Goal: Task Accomplishment & Management: Use online tool/utility

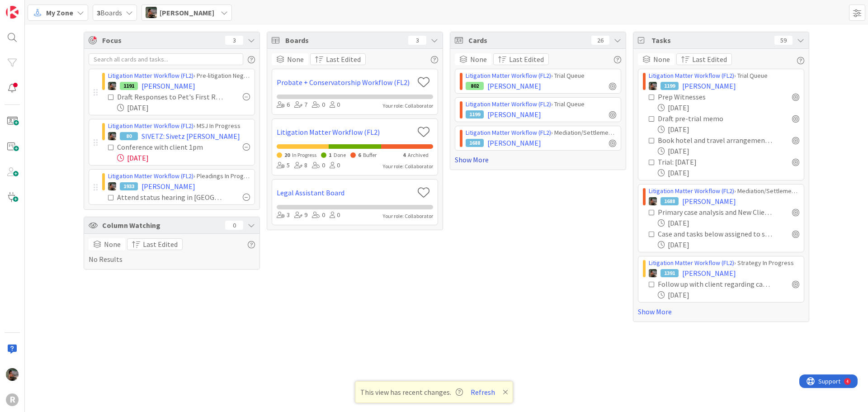
click at [468, 161] on link "Show More" at bounding box center [538, 159] width 166 height 11
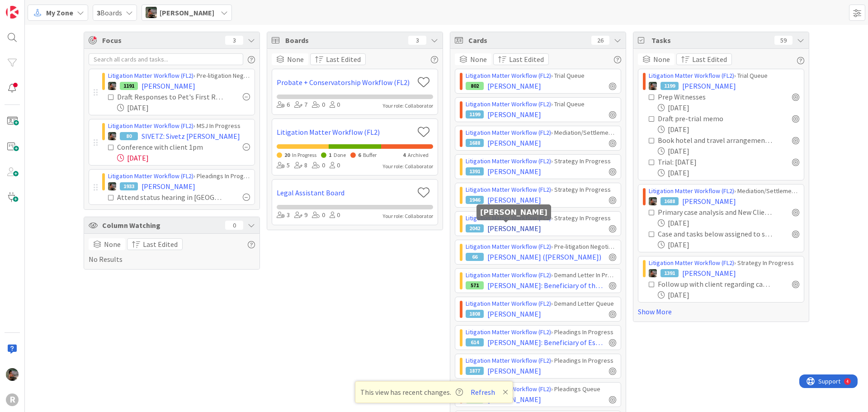
click at [525, 230] on span "[PERSON_NAME]" at bounding box center [515, 228] width 54 height 11
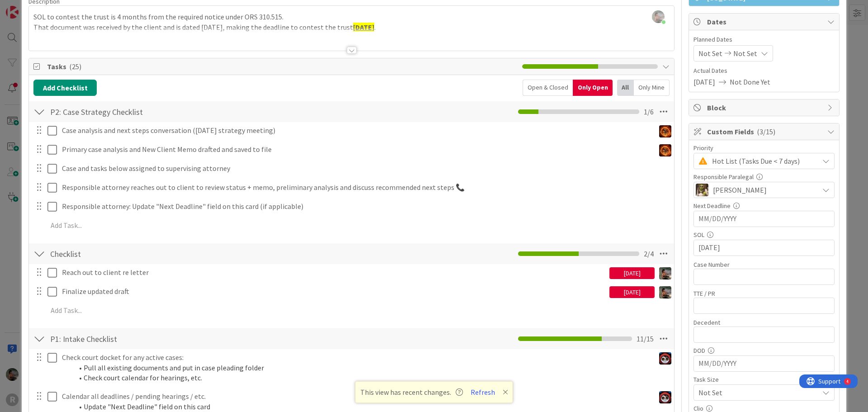
scroll to position [90, 0]
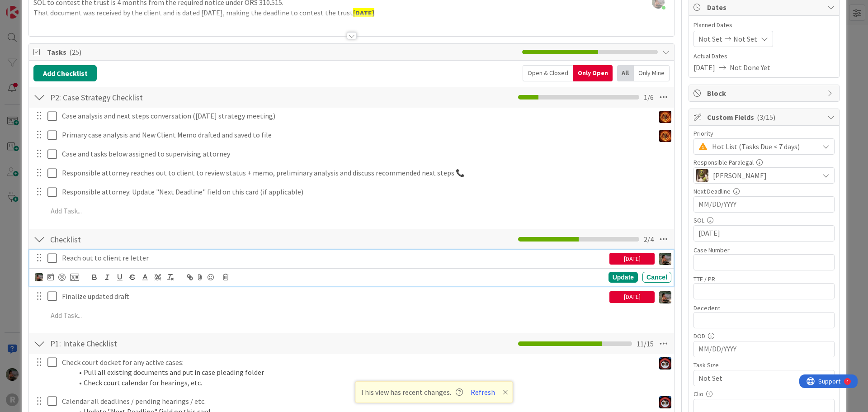
click at [540, 262] on p "Reach out to client re letter" at bounding box center [334, 258] width 544 height 10
click at [61, 276] on div at bounding box center [61, 277] width 7 height 7
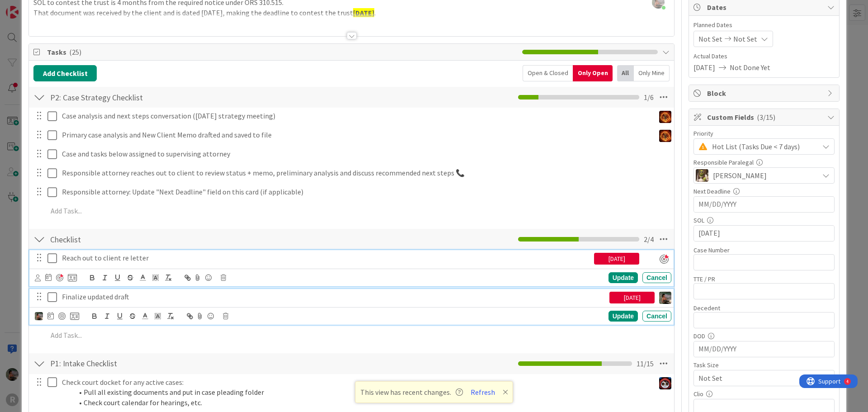
click at [178, 298] on p "Finalize updated draft" at bounding box center [334, 297] width 544 height 10
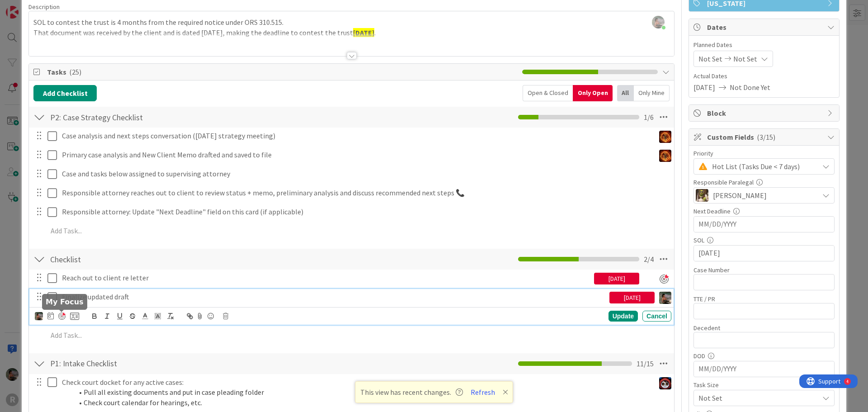
click at [63, 316] on div at bounding box center [61, 316] width 7 height 7
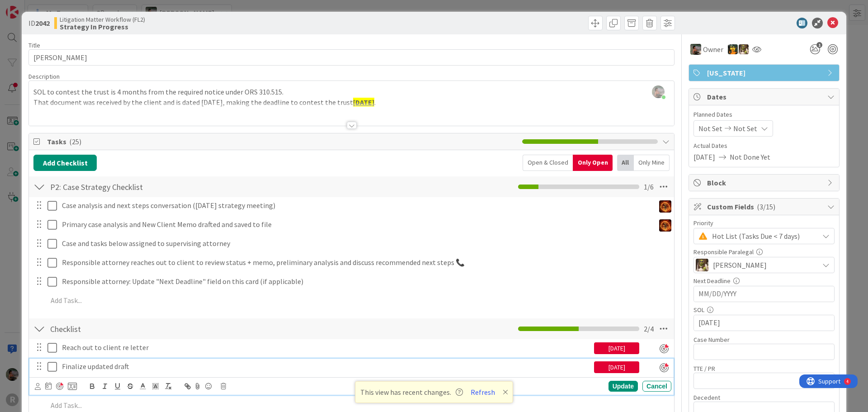
scroll to position [0, 0]
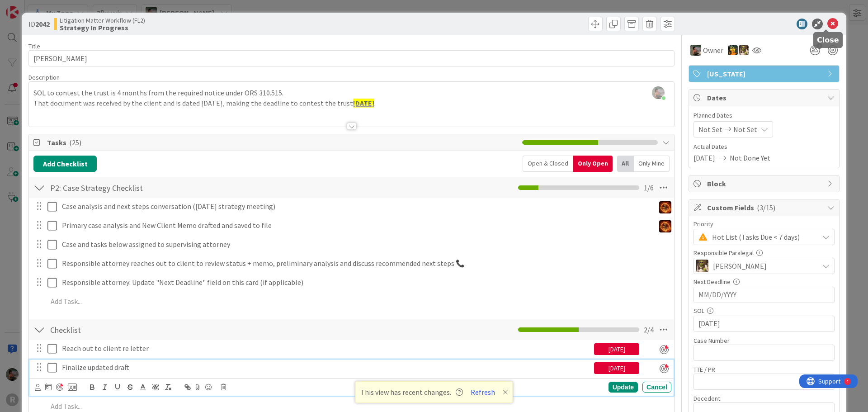
click at [828, 21] on icon at bounding box center [833, 24] width 11 height 11
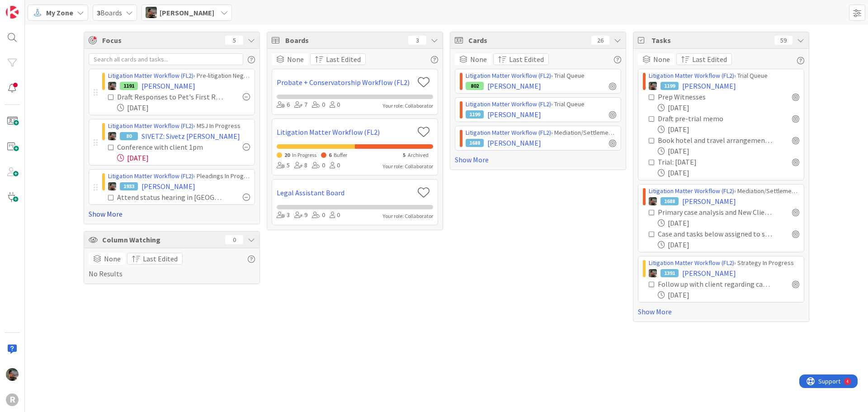
click at [98, 212] on link "Show More" at bounding box center [172, 214] width 166 height 11
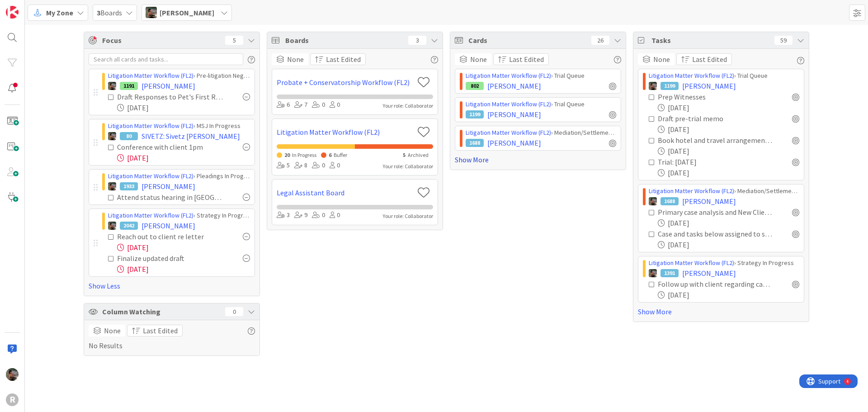
click at [475, 160] on link "Show More" at bounding box center [538, 159] width 166 height 11
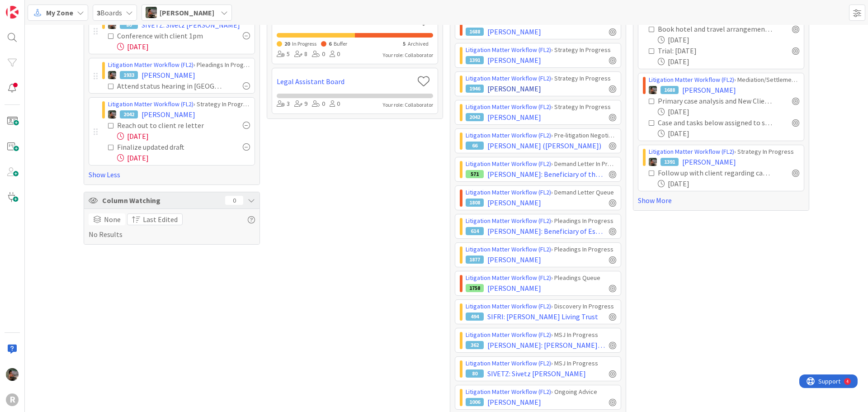
scroll to position [136, 0]
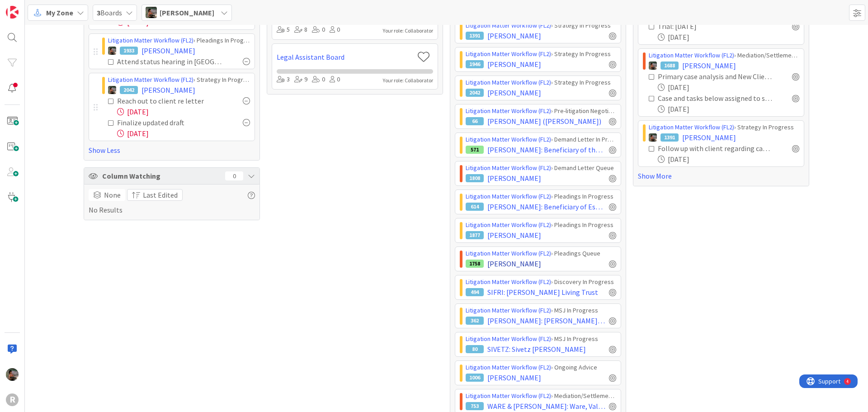
click at [560, 265] on div "1758 [PERSON_NAME]" at bounding box center [541, 263] width 151 height 11
click at [541, 265] on span "[PERSON_NAME]" at bounding box center [515, 263] width 54 height 11
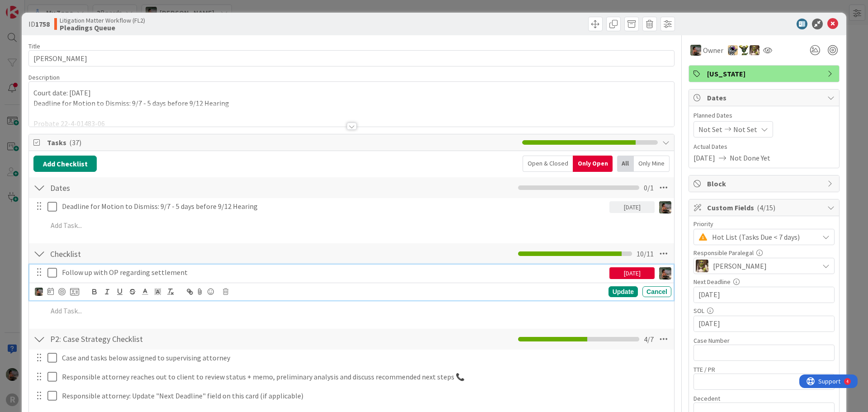
click at [196, 271] on p "Follow up with OP regarding settlement" at bounding box center [334, 272] width 544 height 10
click at [62, 291] on div at bounding box center [61, 291] width 7 height 7
click at [828, 22] on icon at bounding box center [833, 24] width 11 height 11
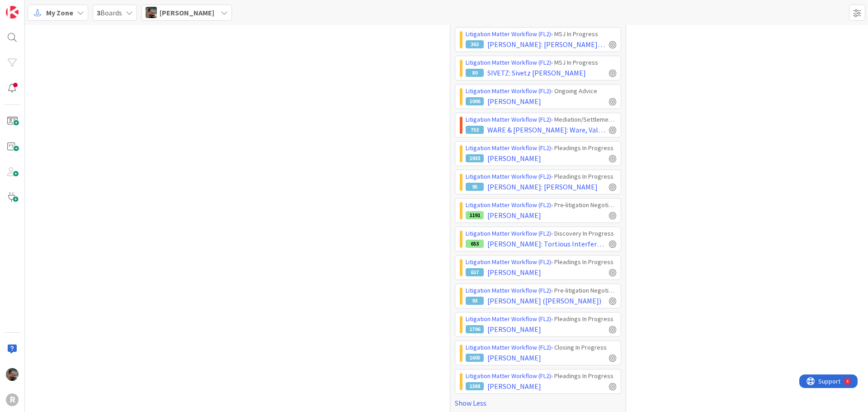
scroll to position [420, 0]
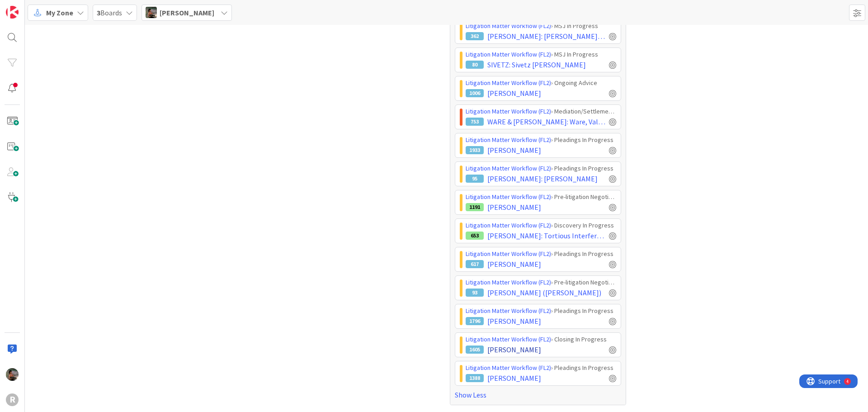
click at [549, 350] on div "1605 [PERSON_NAME]" at bounding box center [541, 349] width 151 height 11
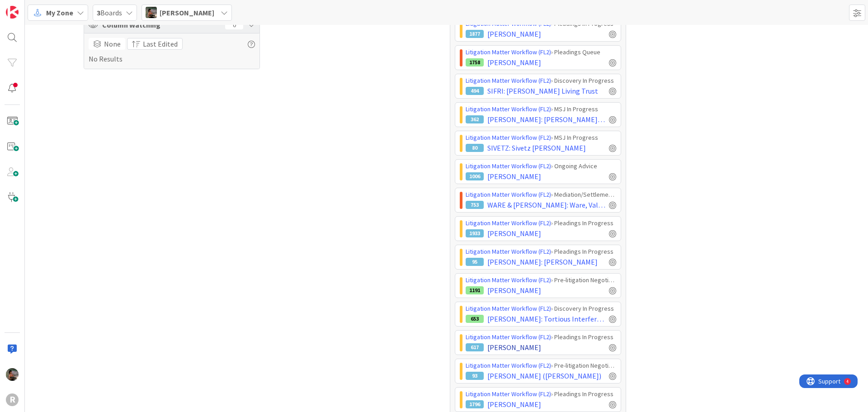
scroll to position [330, 0]
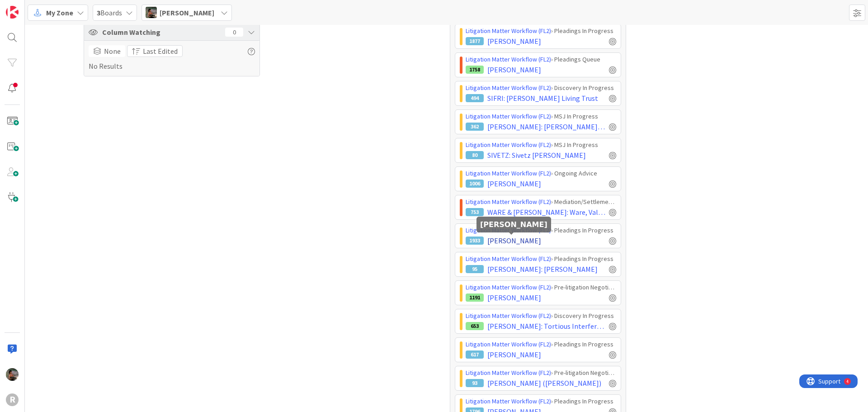
click at [532, 241] on span "[PERSON_NAME]" at bounding box center [515, 240] width 54 height 11
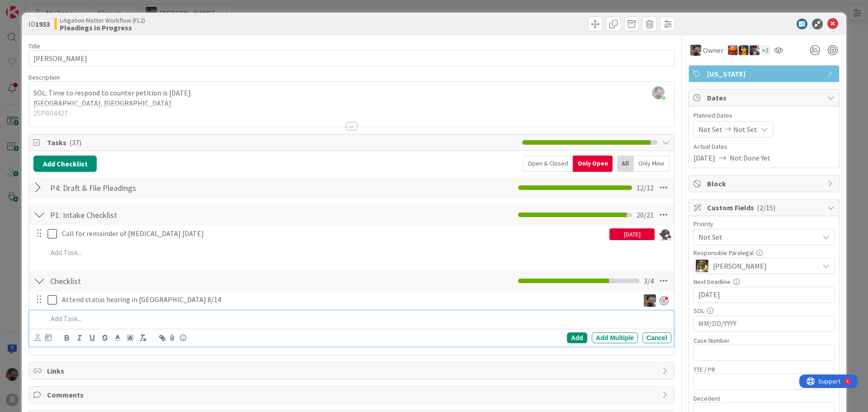
click at [72, 324] on div at bounding box center [358, 319] width 628 height 16
click at [577, 337] on div "Add" at bounding box center [577, 337] width 20 height 11
click at [151, 322] on p "Draft declaration of PR" at bounding box center [365, 318] width 606 height 10
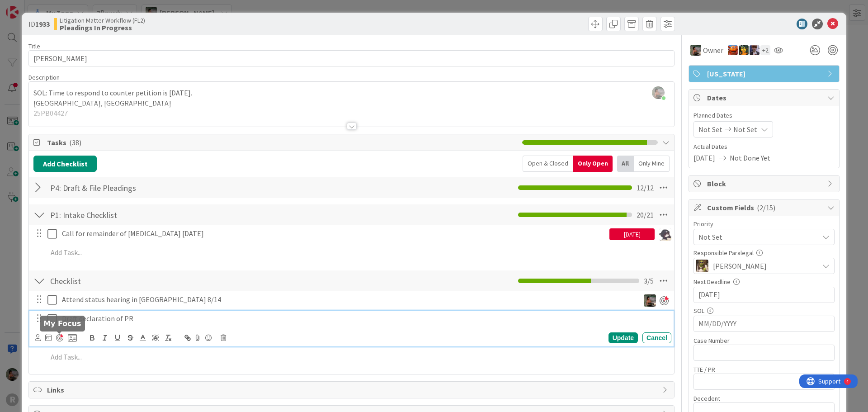
click at [57, 336] on div at bounding box center [59, 337] width 7 height 7
click at [38, 341] on icon at bounding box center [38, 337] width 6 height 7
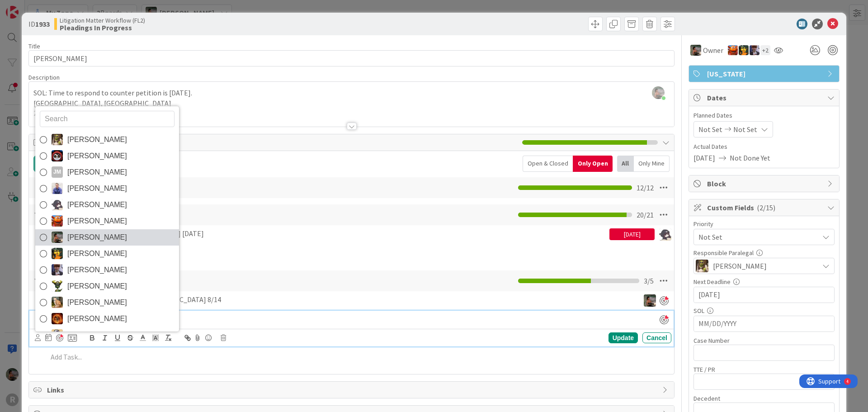
click at [85, 239] on span "[PERSON_NAME]" at bounding box center [97, 238] width 60 height 14
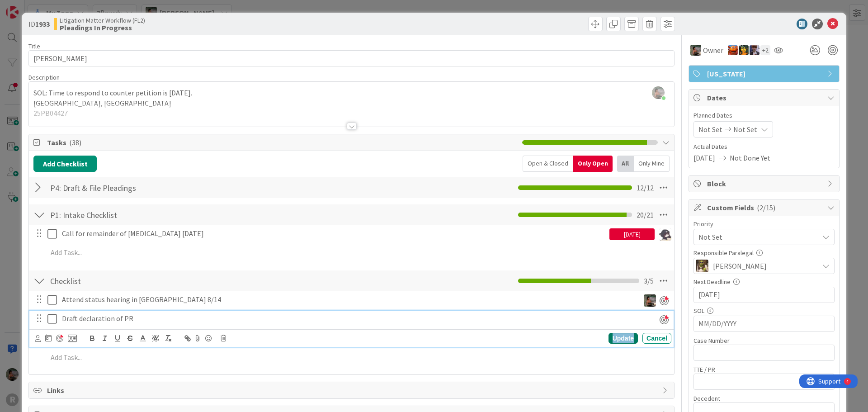
click at [620, 339] on div "Update" at bounding box center [623, 338] width 29 height 11
click at [166, 318] on p "Draft declaration of PR" at bounding box center [349, 318] width 574 height 10
click at [37, 339] on icon at bounding box center [38, 338] width 6 height 7
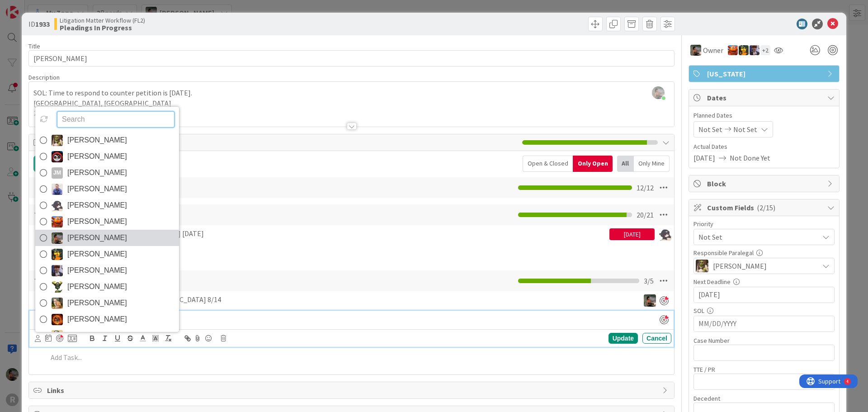
click at [91, 239] on span "[PERSON_NAME]" at bounding box center [97, 238] width 60 height 14
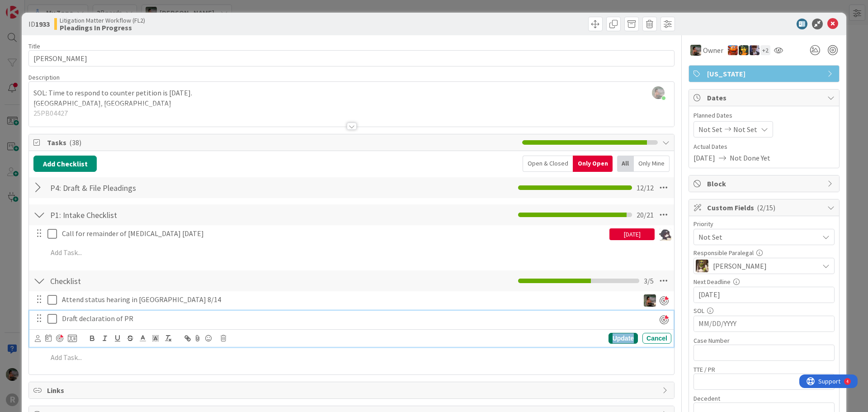
click at [622, 340] on div "Update" at bounding box center [623, 338] width 29 height 11
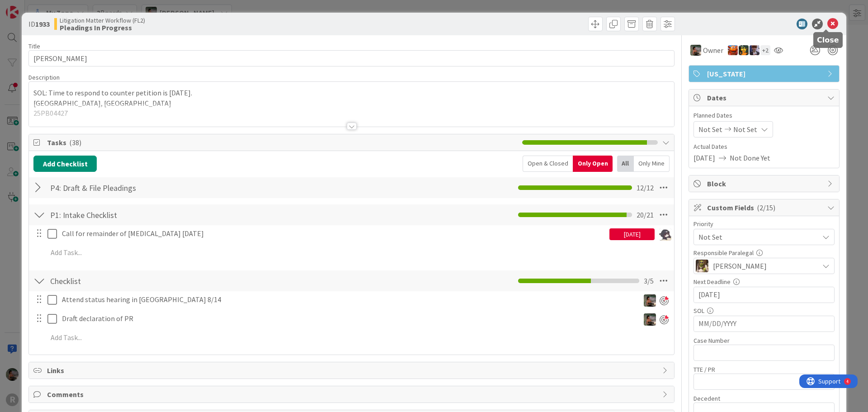
click at [828, 25] on icon at bounding box center [833, 24] width 11 height 11
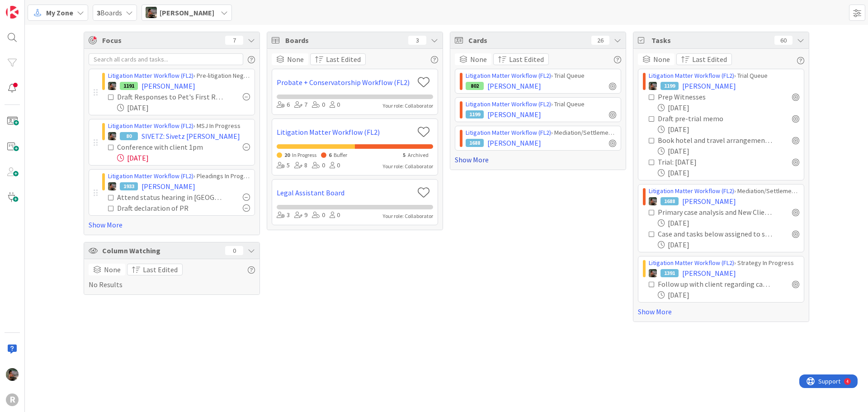
click at [477, 158] on link "Show More" at bounding box center [538, 159] width 166 height 11
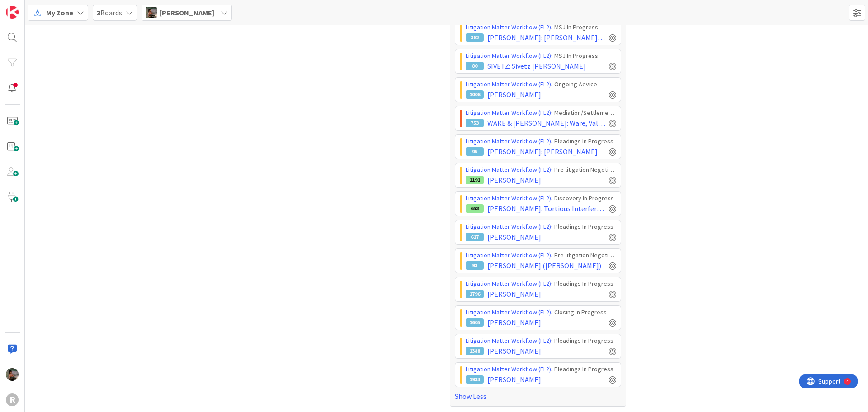
scroll to position [420, 0]
click at [538, 289] on div "1796 MONTE, Linda" at bounding box center [541, 292] width 151 height 11
click at [521, 292] on span "[PERSON_NAME]" at bounding box center [515, 292] width 54 height 11
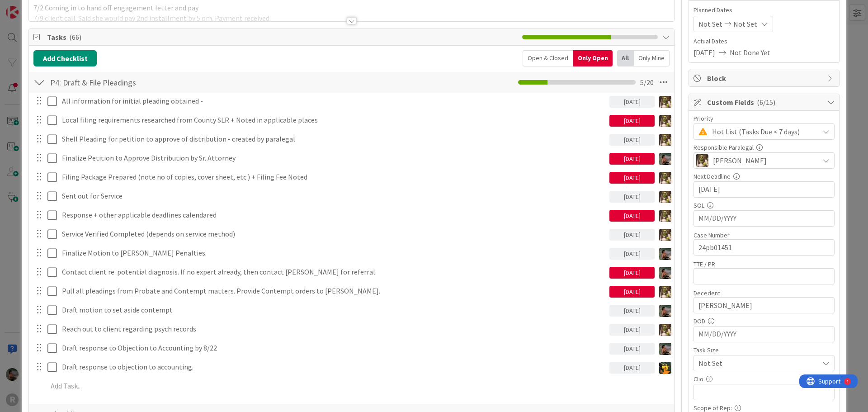
scroll to position [136, 0]
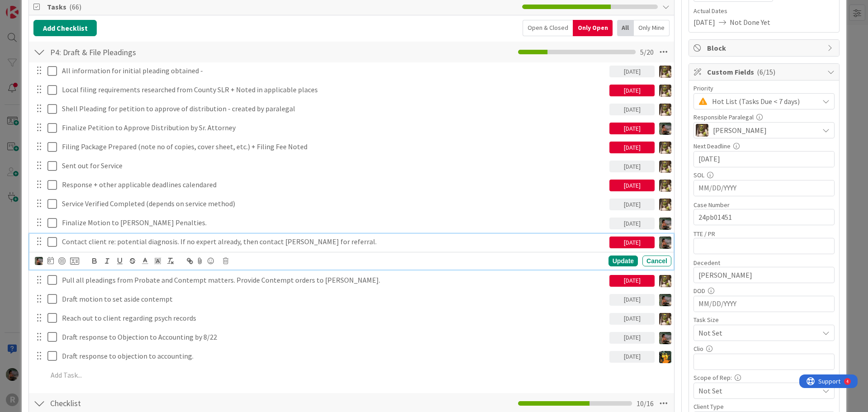
drag, startPoint x: 345, startPoint y: 241, endPoint x: 322, endPoint y: 242, distance: 23.1
drag, startPoint x: 322, startPoint y: 242, endPoint x: 61, endPoint y: 263, distance: 261.9
click at [61, 263] on div at bounding box center [61, 260] width 7 height 7
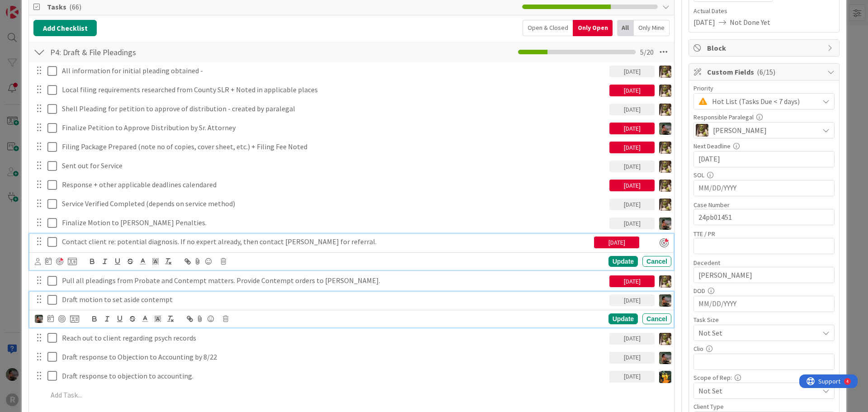
click at [193, 302] on p "Draft motion to set aside contempt" at bounding box center [334, 299] width 544 height 10
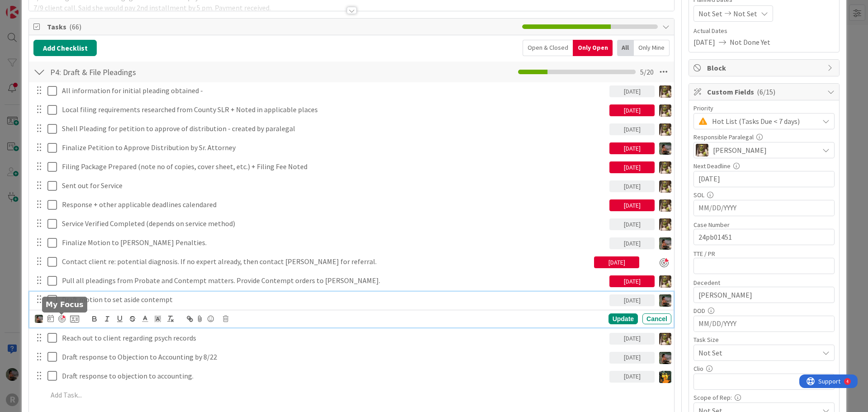
click at [62, 318] on div at bounding box center [61, 318] width 7 height 7
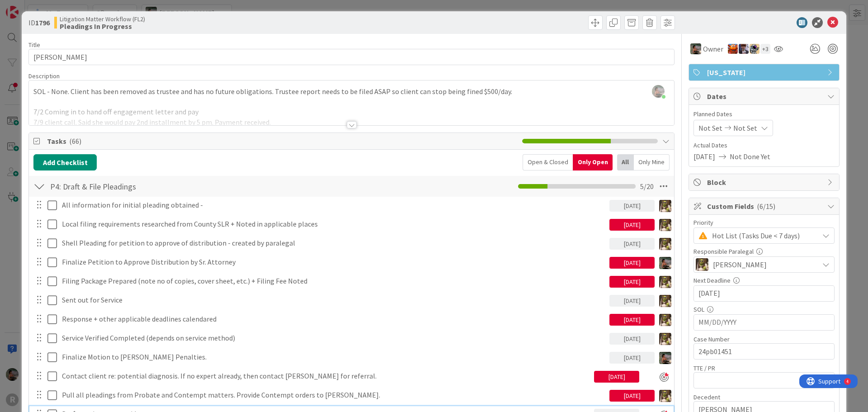
scroll to position [0, 0]
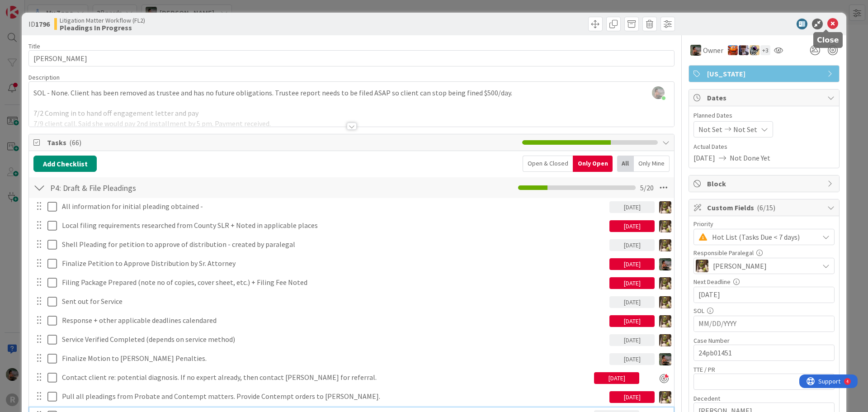
click at [829, 24] on icon at bounding box center [833, 24] width 11 height 11
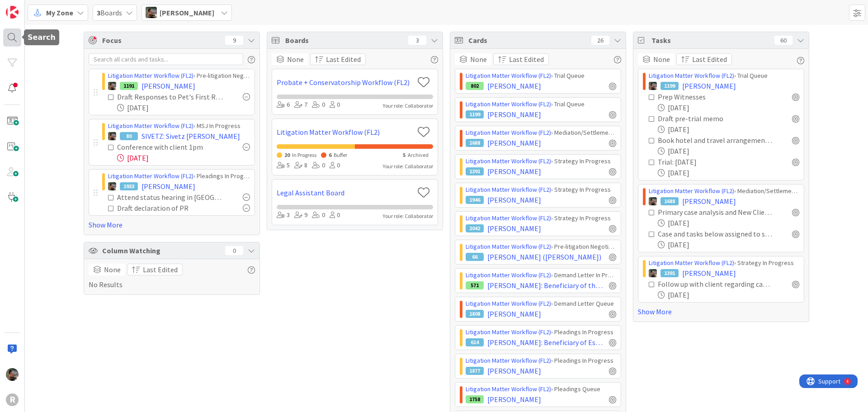
click at [17, 43] on div at bounding box center [12, 37] width 18 height 18
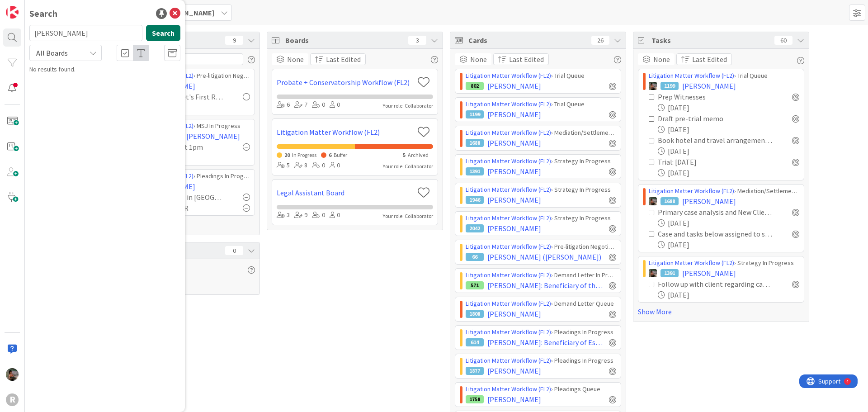
type input "durkee"
click at [154, 34] on button "Search" at bounding box center [163, 33] width 34 height 16
click at [123, 82] on p "DURKEE , Judy" at bounding box center [111, 79] width 138 height 9
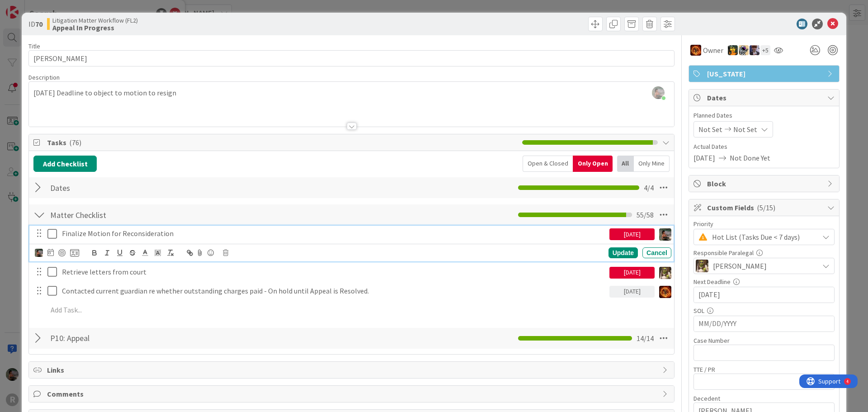
click at [201, 233] on p "Finalize Motion for Reconsideration" at bounding box center [334, 233] width 544 height 10
click at [62, 253] on div at bounding box center [61, 252] width 7 height 7
click at [828, 27] on icon at bounding box center [833, 24] width 11 height 11
